Goal: Manage account settings

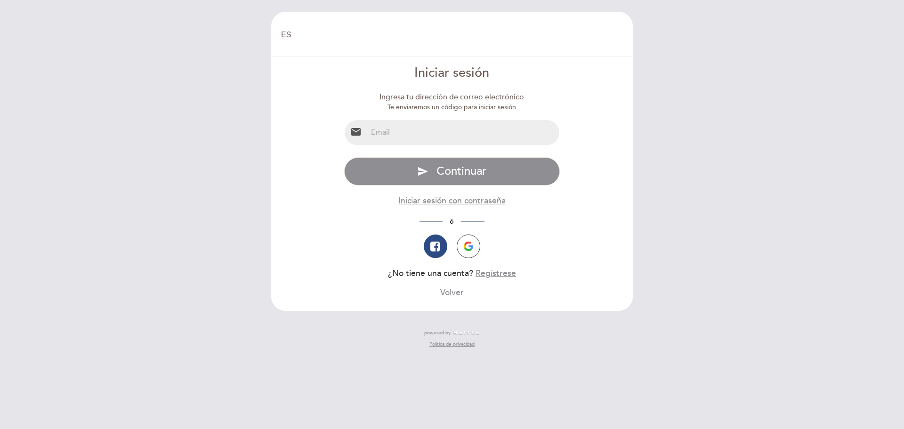
select select "es"
click at [381, 129] on input "email" at bounding box center [463, 132] width 193 height 25
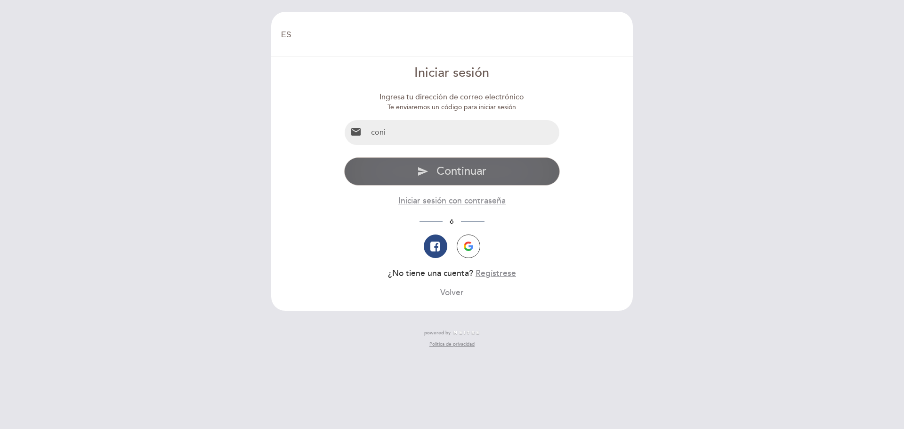
type input "conisini.arq@gmail.com"
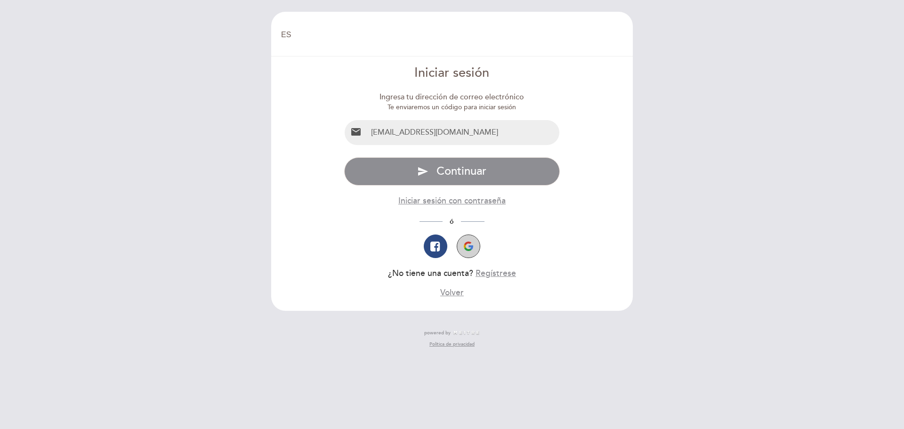
click at [470, 242] on img "button" at bounding box center [468, 246] width 9 height 9
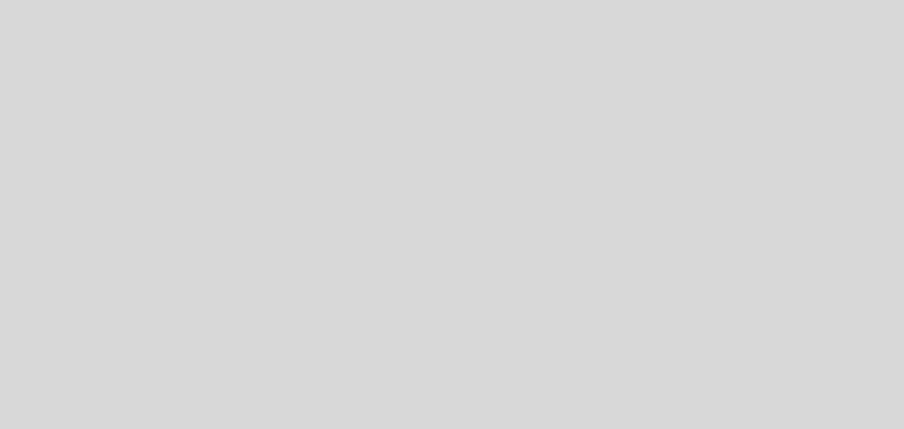
select select "es"
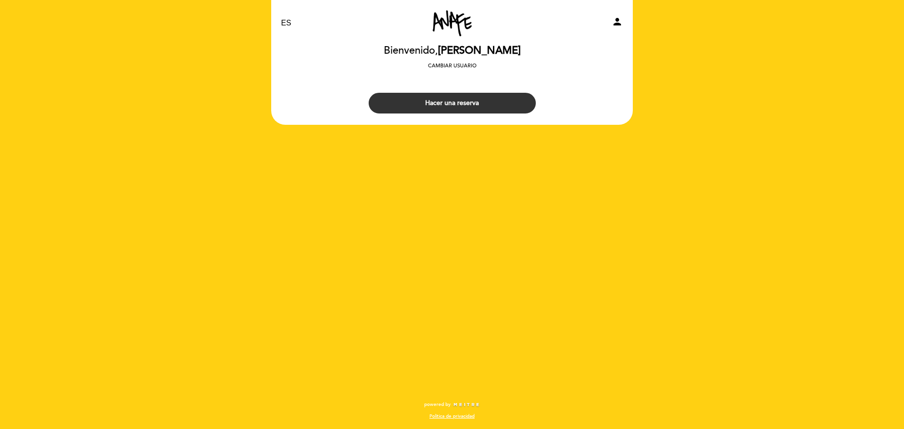
click at [616, 22] on icon "person" at bounding box center [617, 21] width 11 height 11
select select "es"
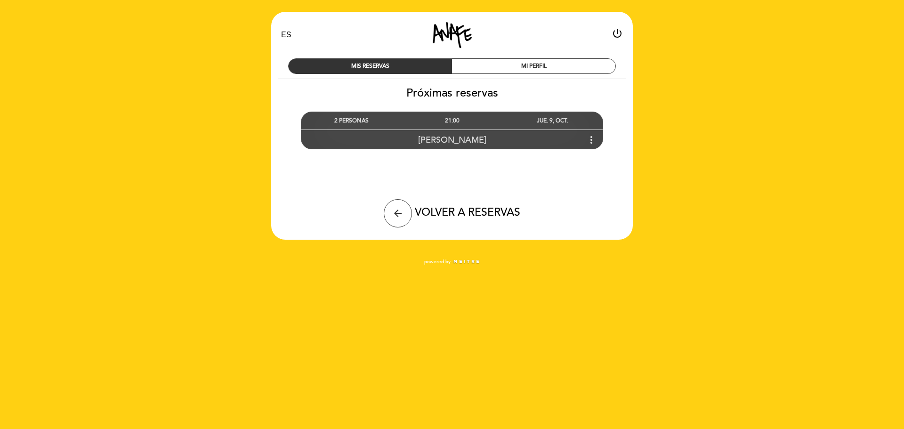
click at [551, 142] on div "[PERSON_NAME] more_vert" at bounding box center [451, 139] width 301 height 20
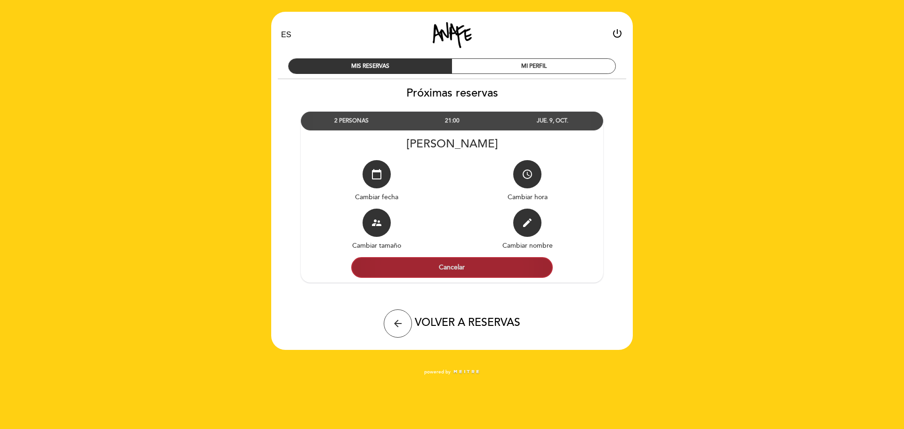
click at [445, 267] on button "Cancelar" at bounding box center [452, 267] width 202 height 21
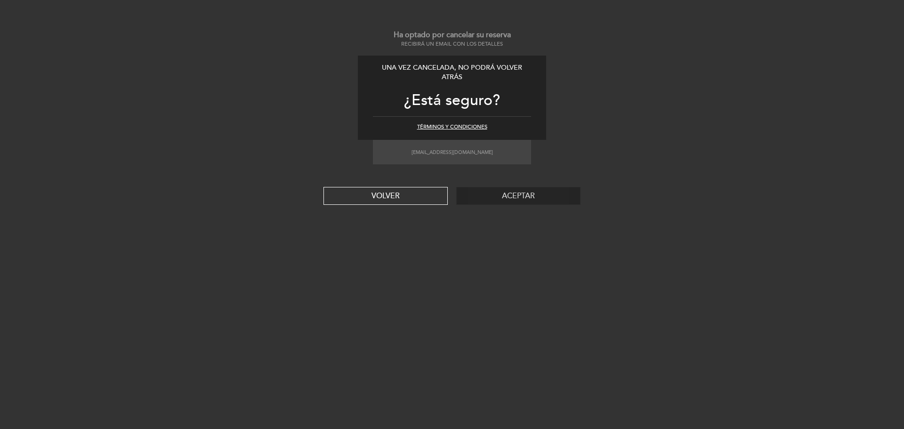
click at [508, 198] on button "Aceptar" at bounding box center [518, 196] width 124 height 18
